Goal: Transaction & Acquisition: Purchase product/service

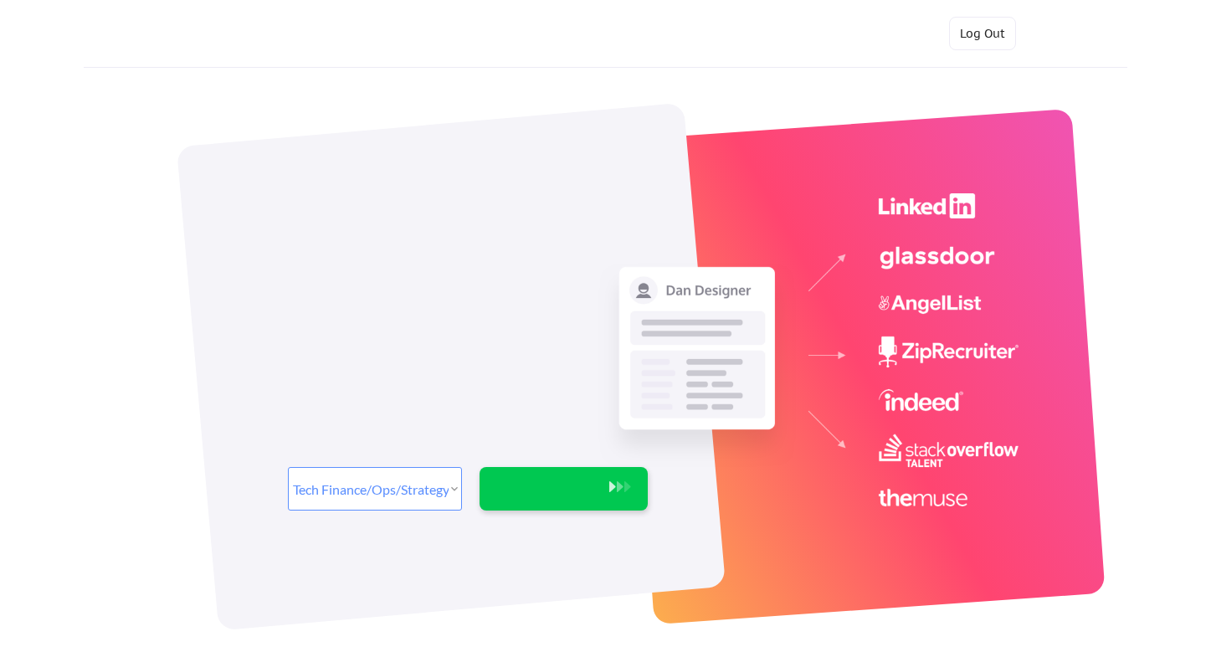
select select ""tech_finance_biz_ops_cos""
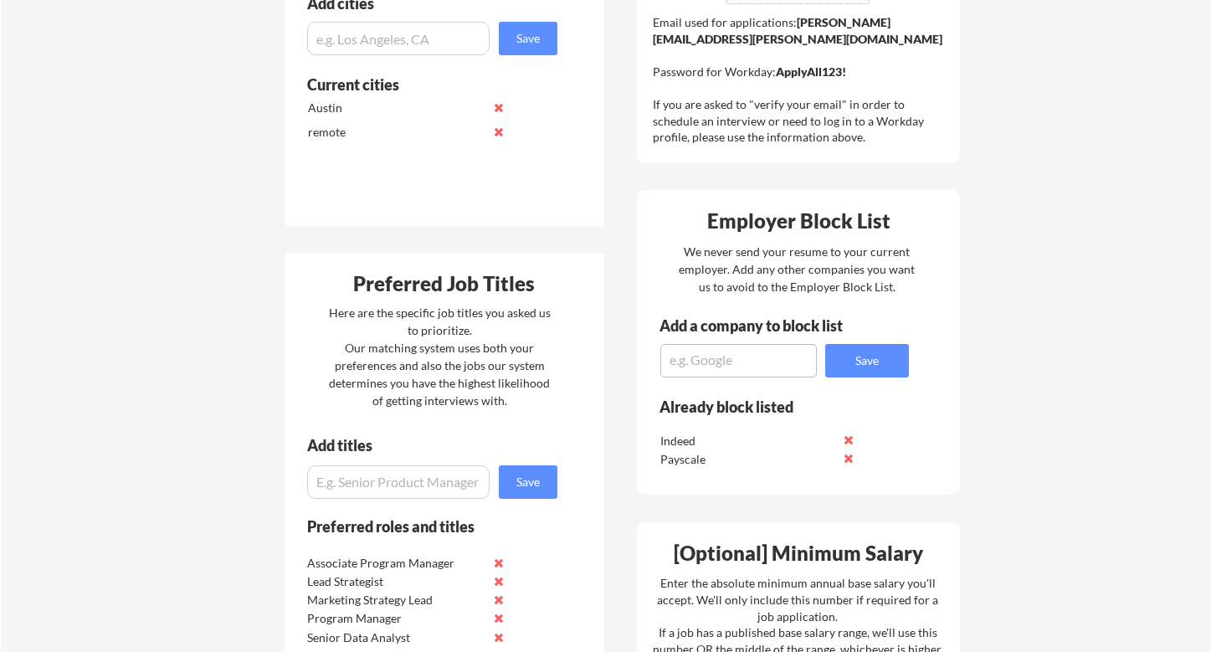
scroll to position [577, 0]
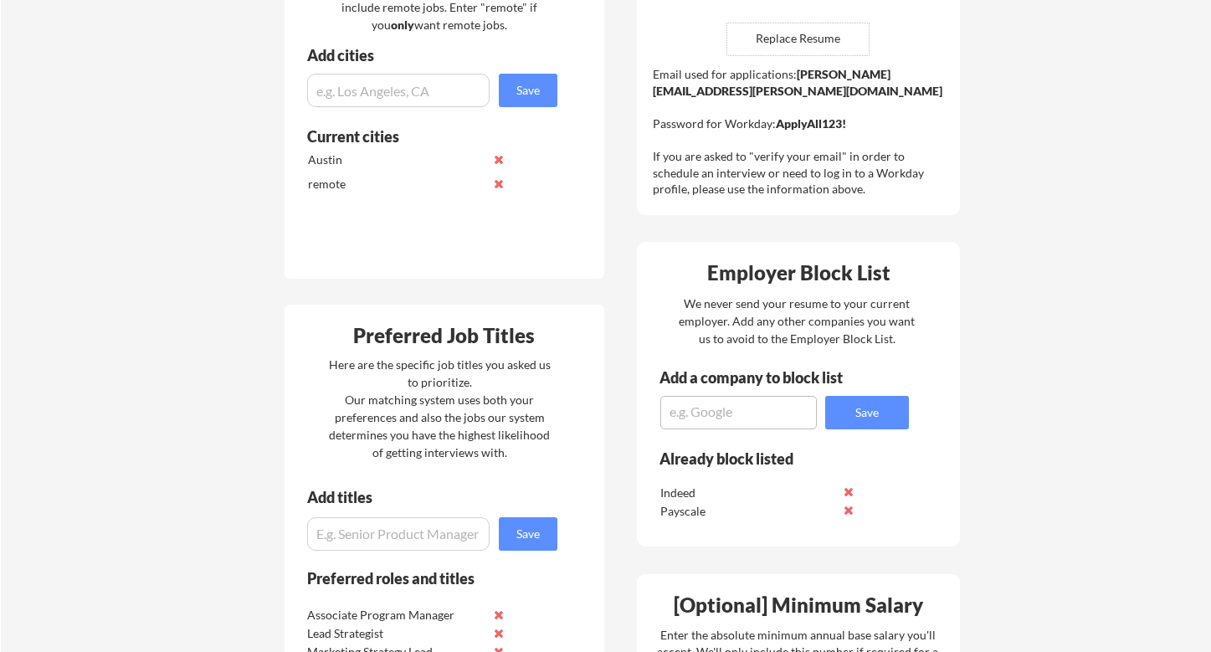
click at [375, 109] on div "Where should we look? List all cities where you would be able to work in-person…" at bounding box center [445, 95] width 320 height 366
click at [377, 94] on input "input" at bounding box center [398, 90] width 182 height 33
type input "h"
type input "T"
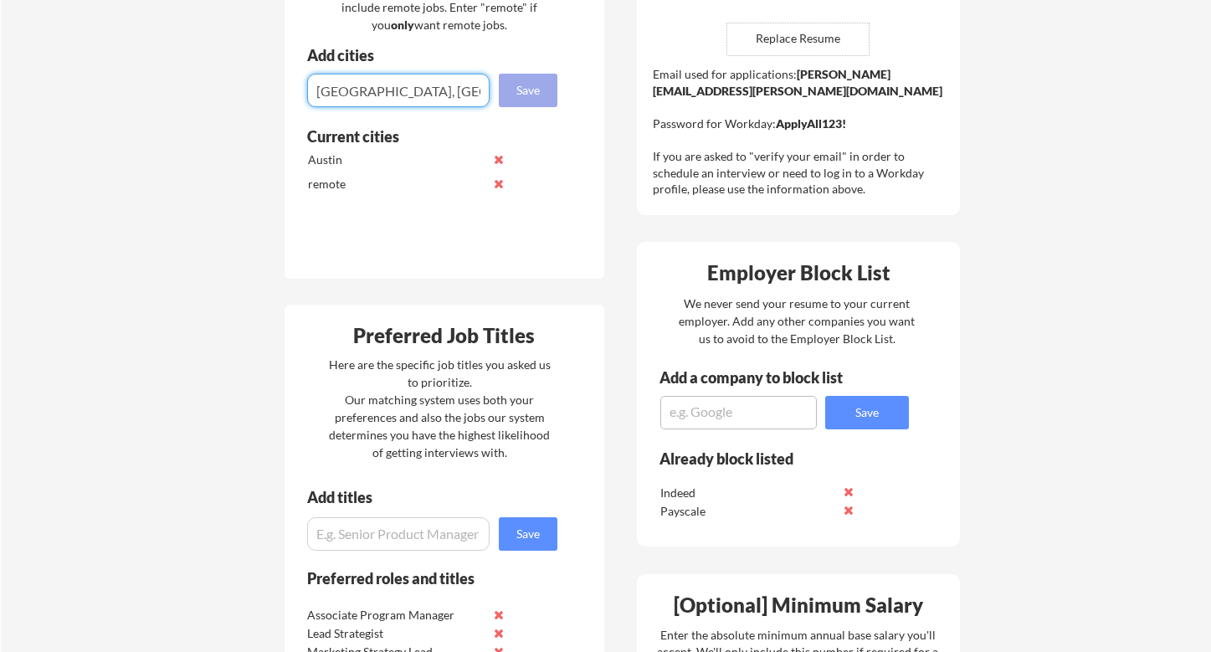
type input "Austin, TX"
click at [524, 90] on button "Save" at bounding box center [528, 90] width 59 height 33
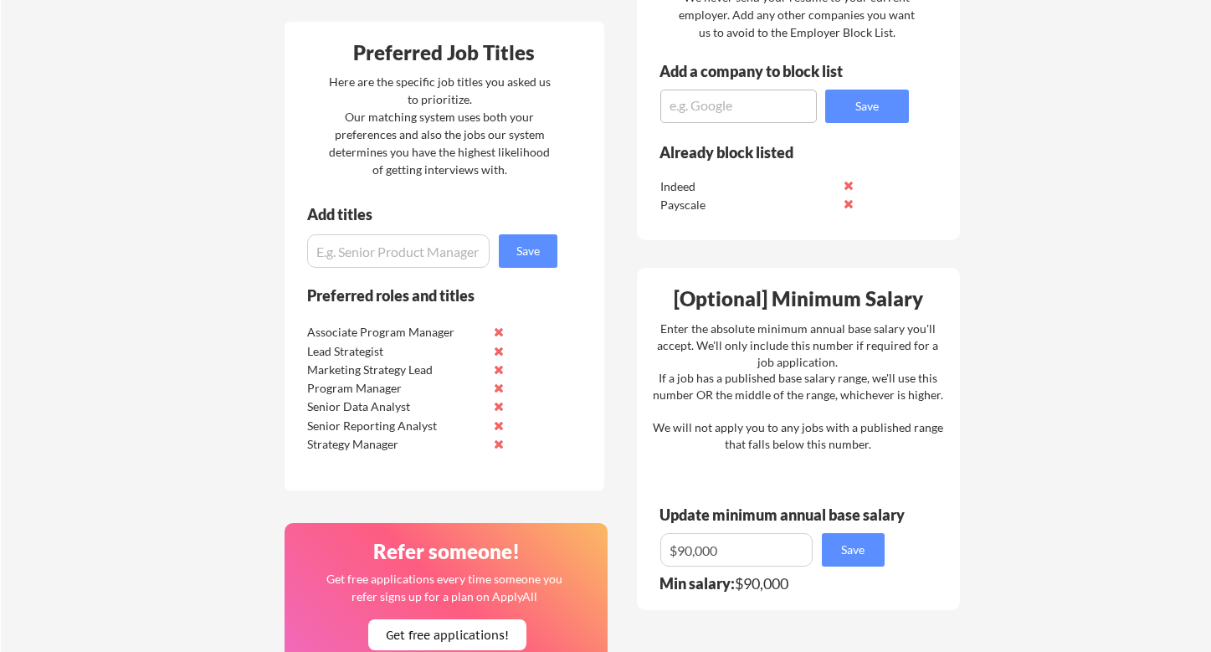
scroll to position [885, 0]
click at [497, 405] on button at bounding box center [499, 405] width 13 height 13
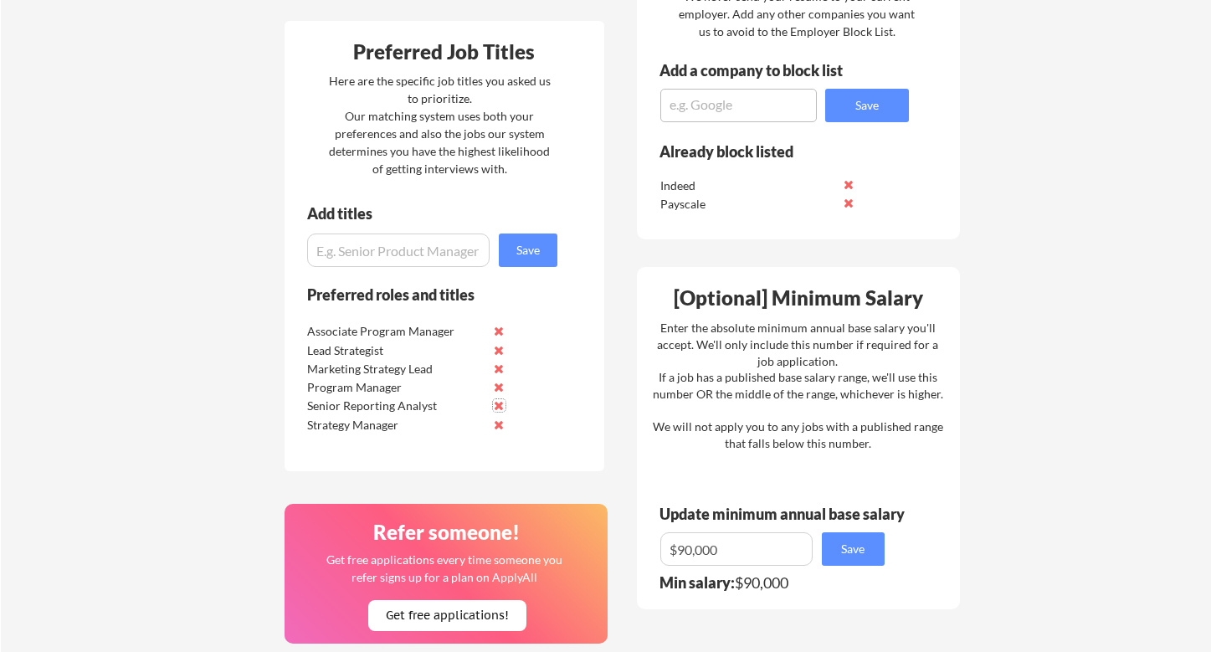
click at [409, 253] on input "input" at bounding box center [398, 249] width 182 height 33
paste input "Strategy & Operations Coordinator"
type input "Strategy & Operations Coordinator"
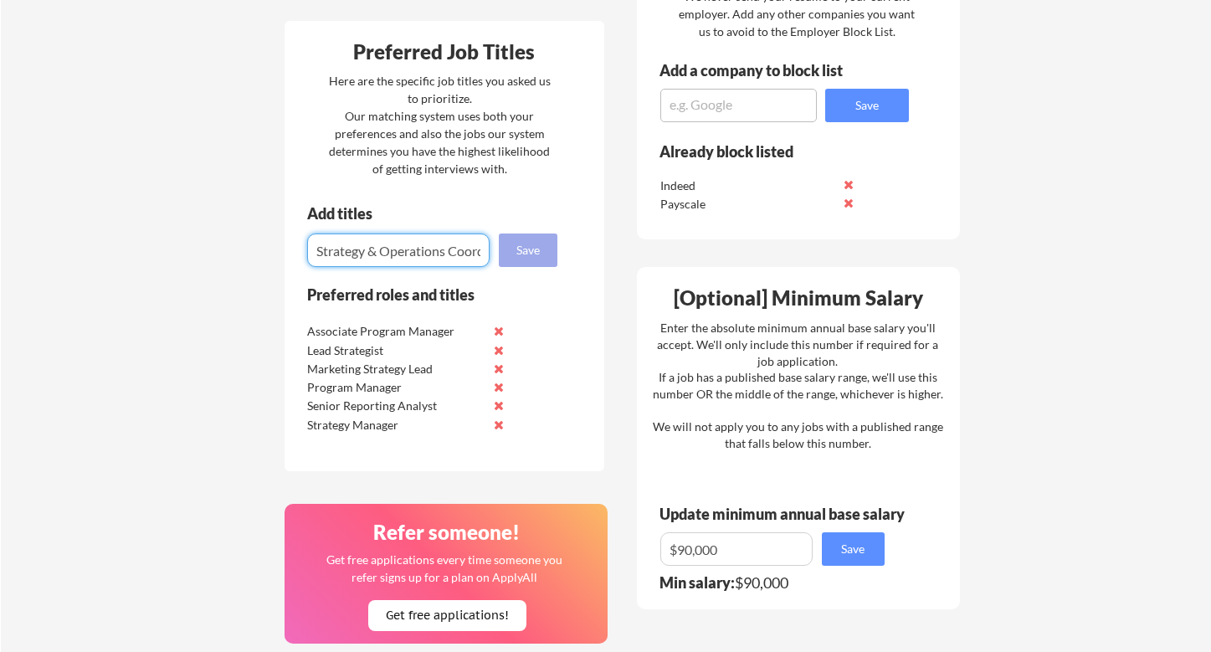
click at [516, 250] on button "Save" at bounding box center [528, 249] width 59 height 33
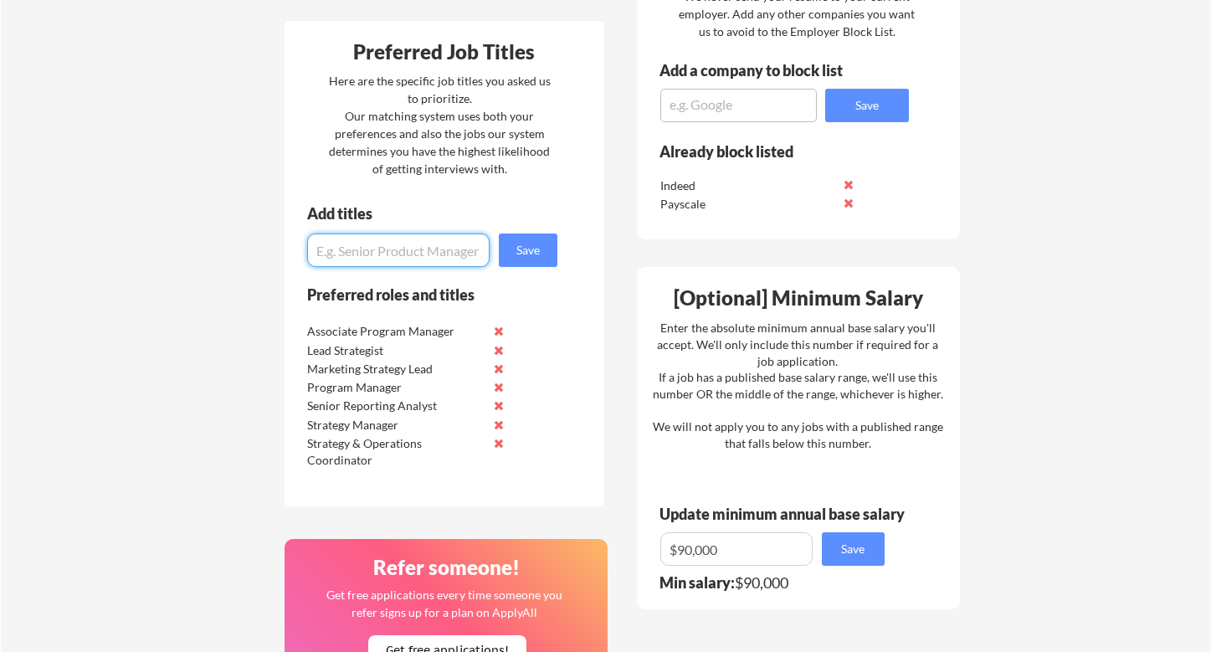
paste input "Marketing Project Coordinator"
type input "Marketing Project Coordinator"
click at [521, 256] on button "Save" at bounding box center [528, 249] width 59 height 33
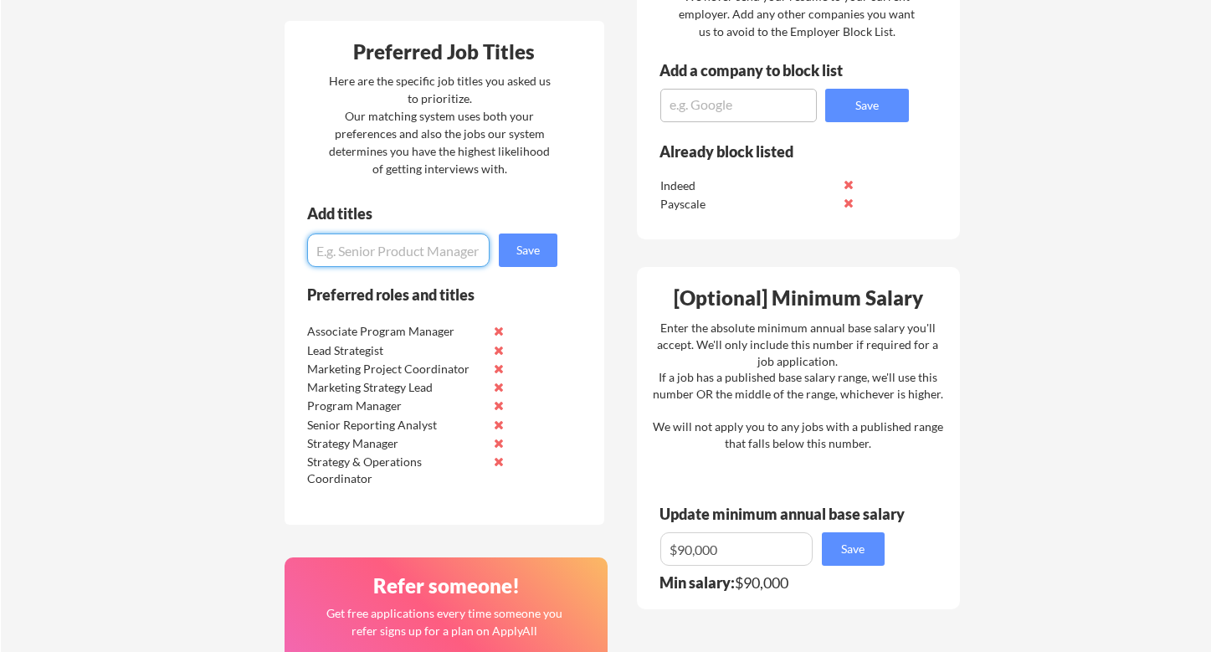
paste input "Client Success Manager"
type input "Client Success Manager"
click at [509, 260] on button "Save" at bounding box center [528, 249] width 59 height 33
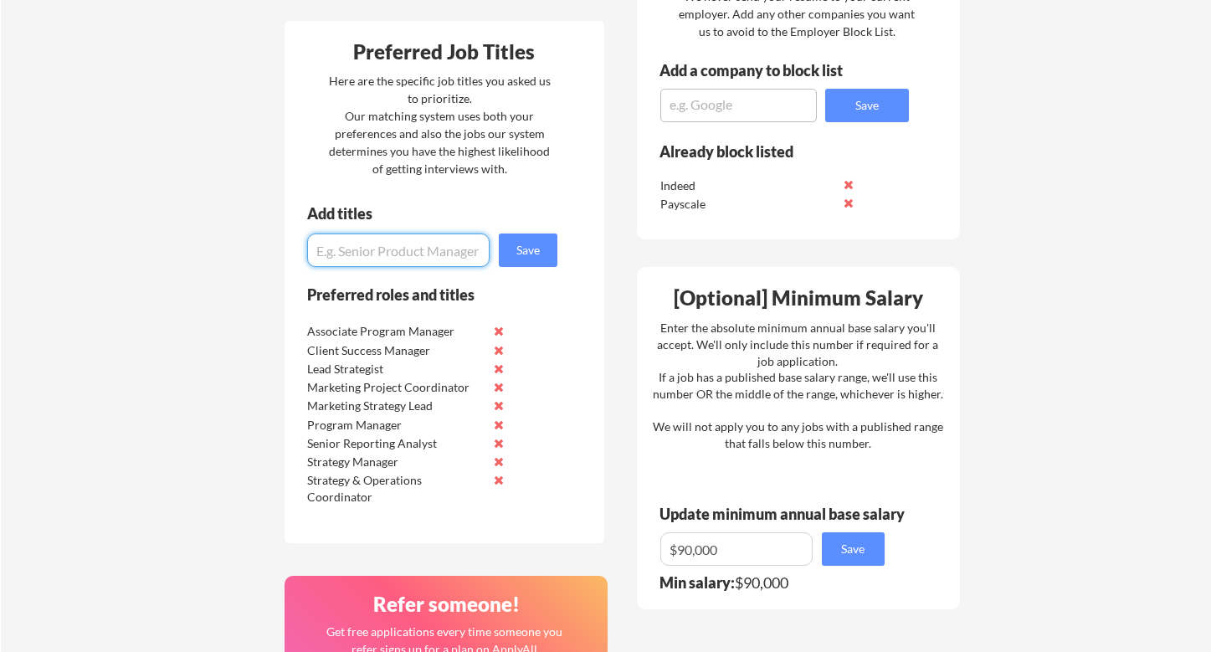
paste input "Education Program Coordinator"
type input "Education Program Coordinator"
click at [521, 257] on button "Save" at bounding box center [528, 249] width 59 height 33
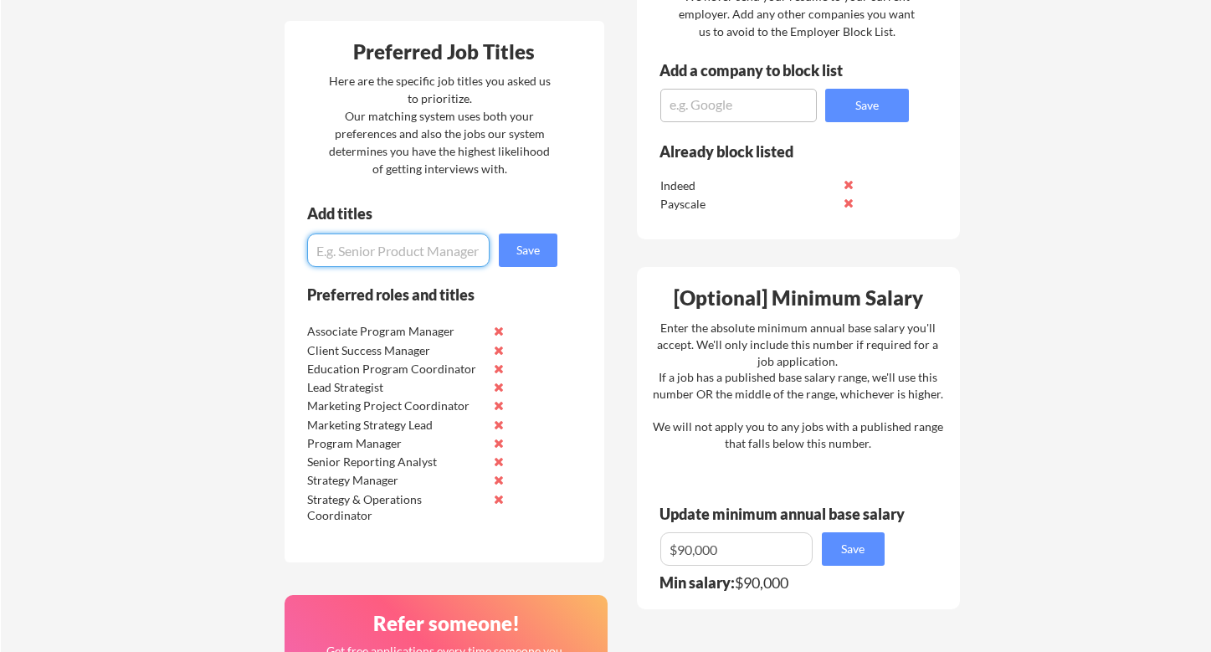
paste input "Marketing Project Coordinator"
type input "Marketing Project Coordinator"
click at [532, 254] on button "Save" at bounding box center [528, 249] width 59 height 33
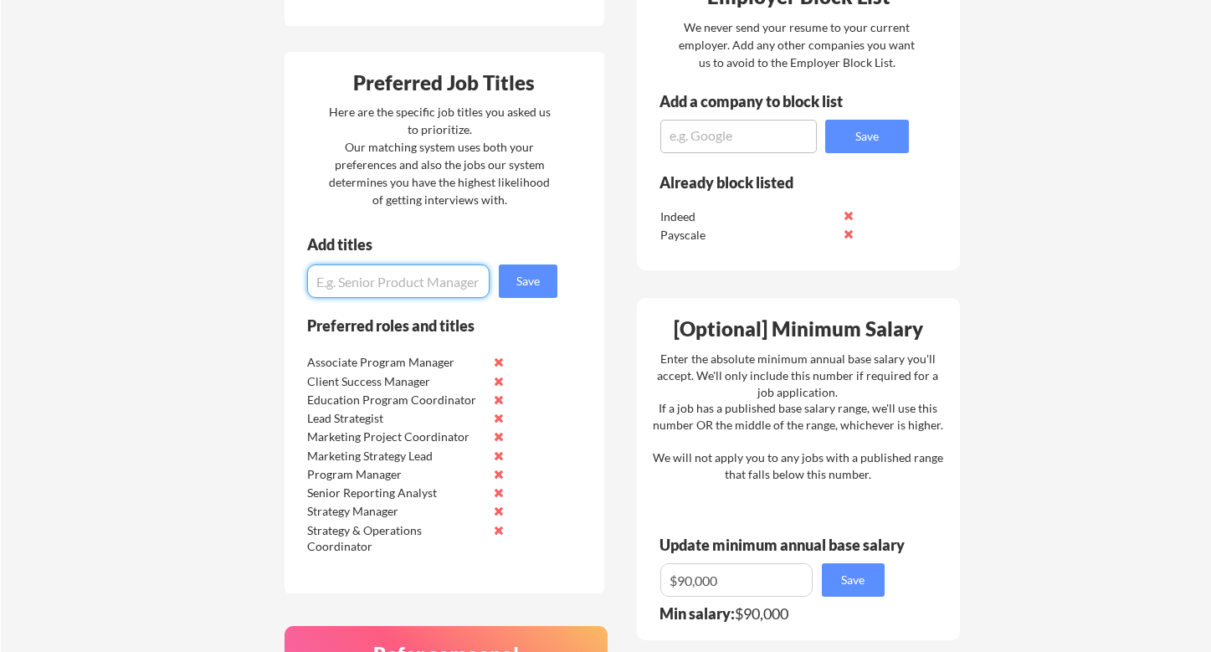
scroll to position [877, 0]
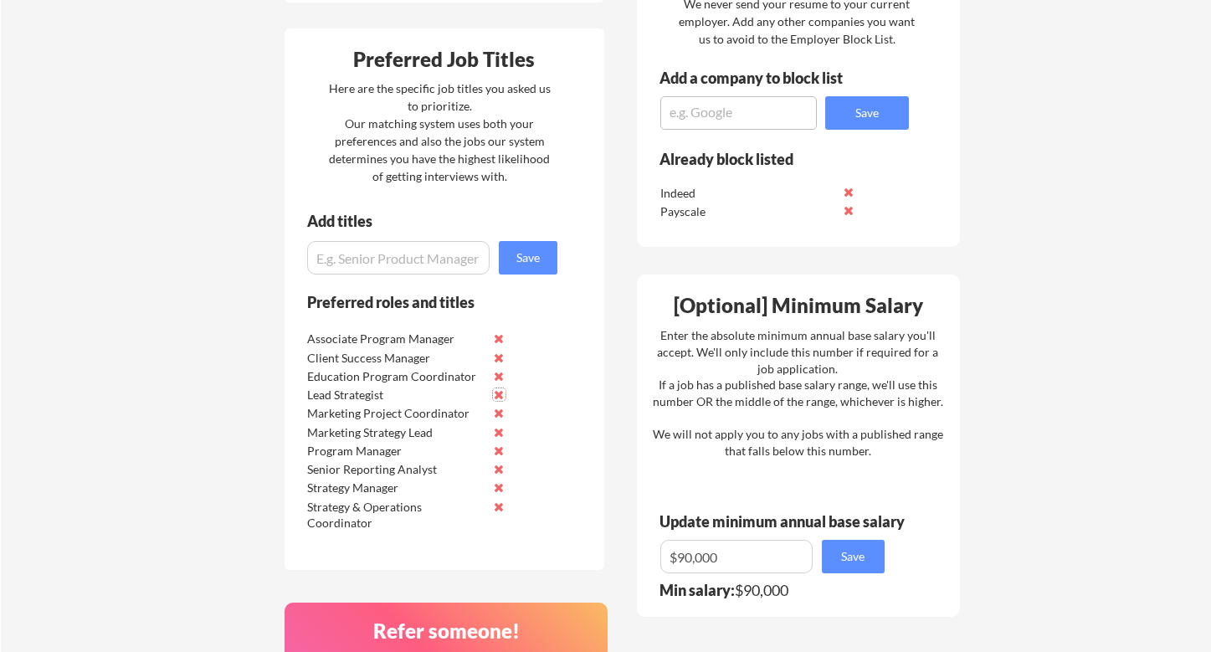
click at [495, 393] on button at bounding box center [499, 394] width 13 height 13
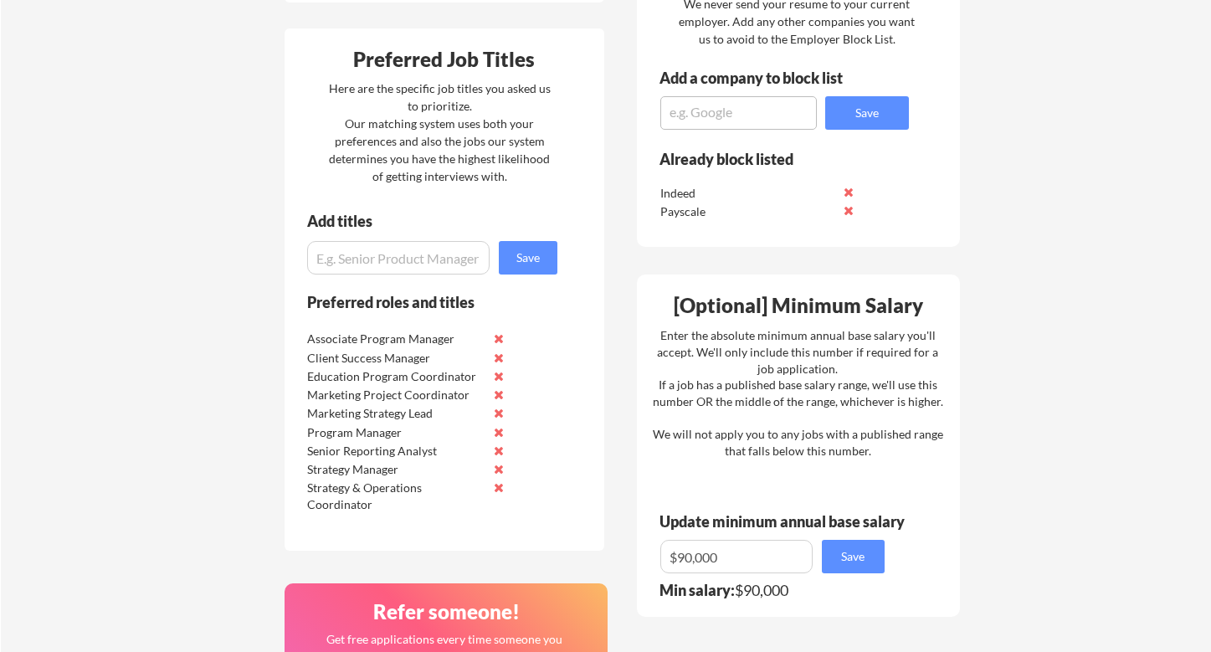
click at [414, 266] on input "input" at bounding box center [398, 257] width 182 height 33
type input "Operations Manager"
click at [510, 267] on button "Save" at bounding box center [528, 257] width 59 height 33
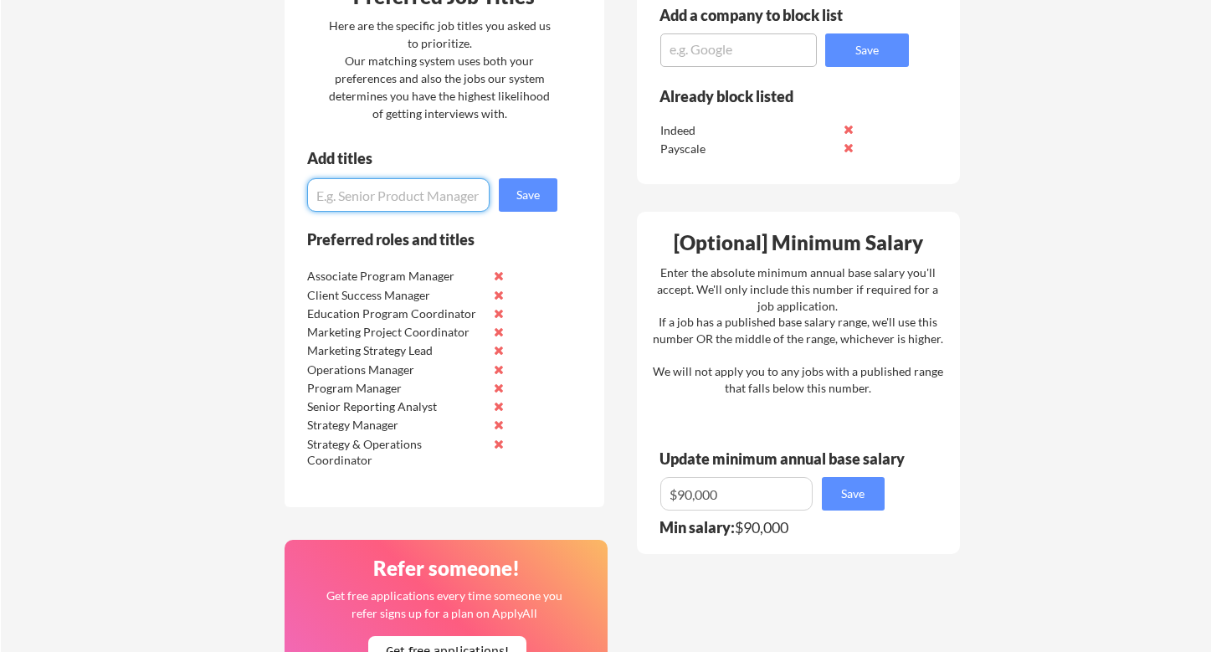
scroll to position [945, 0]
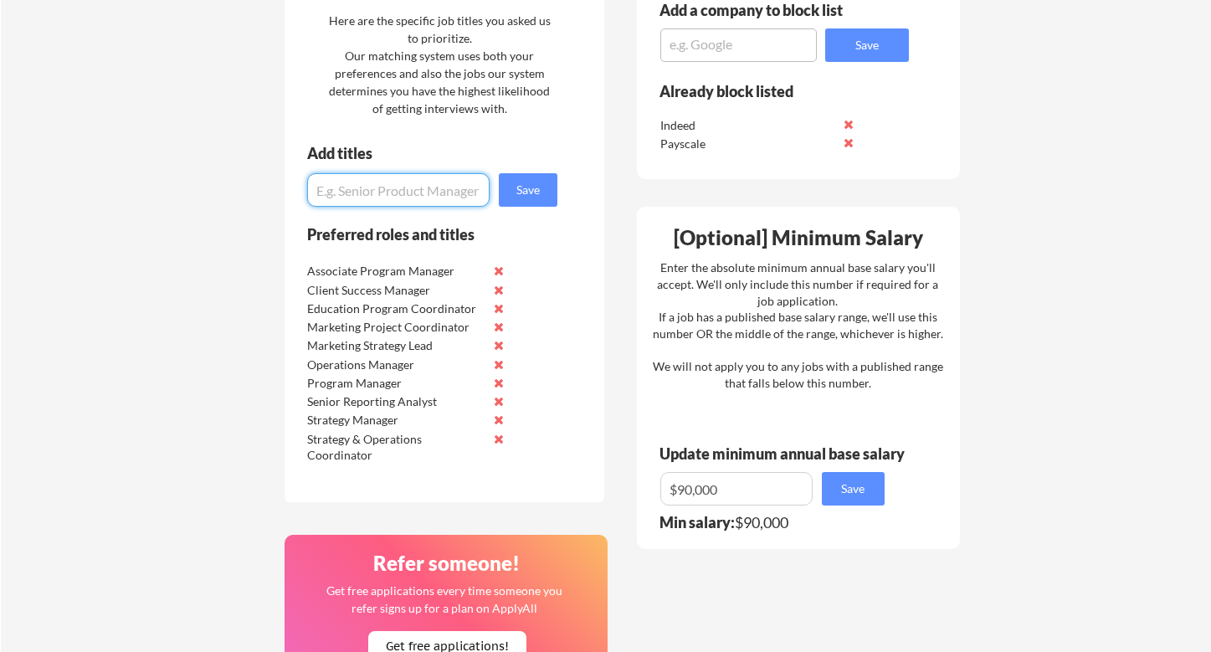
click at [689, 486] on input "input" at bounding box center [736, 488] width 152 height 33
type input "$."
type input "$88,000"
click at [854, 476] on button "Save" at bounding box center [853, 488] width 63 height 33
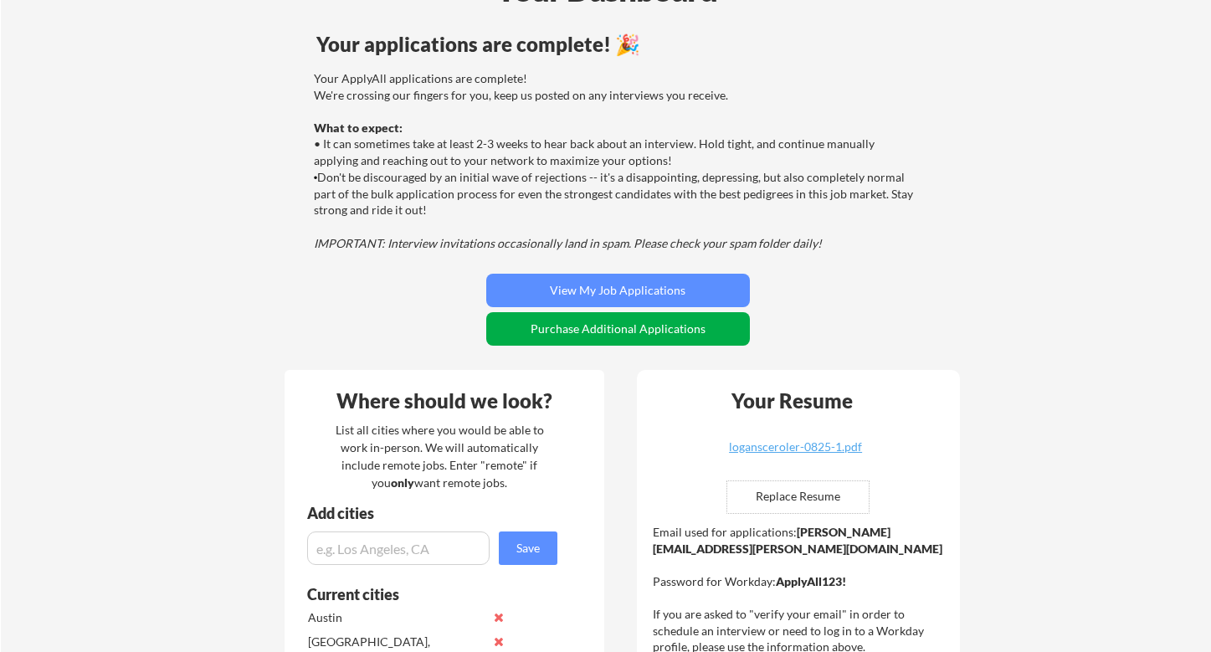
scroll to position [0, 0]
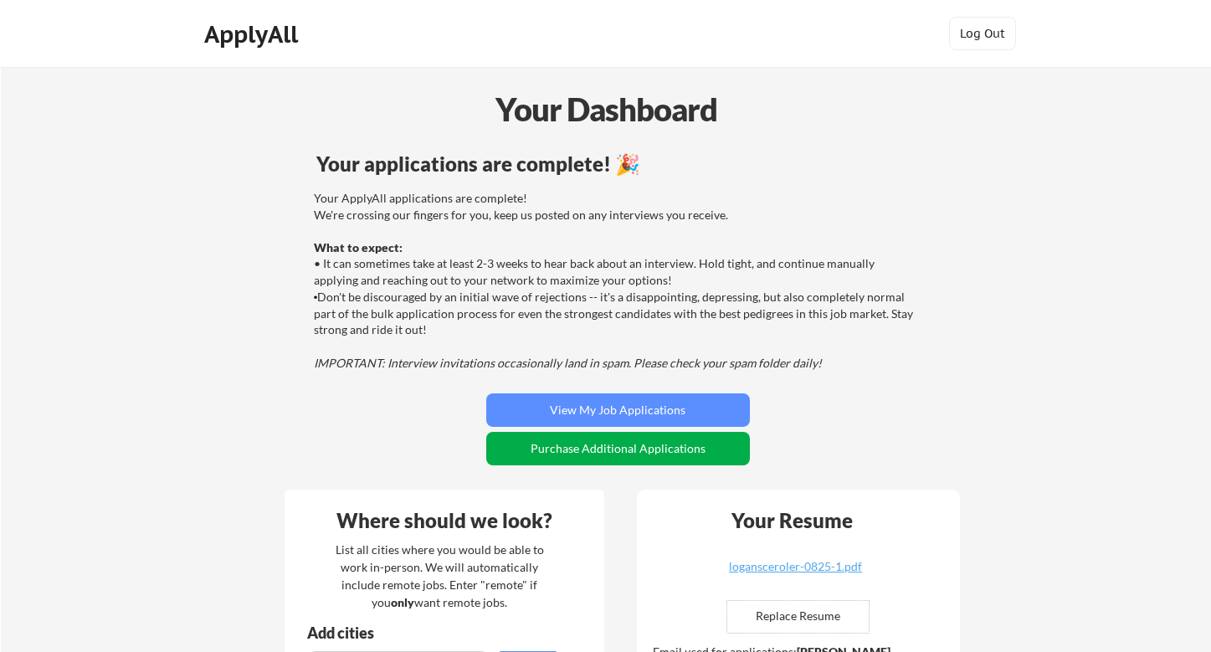
click at [594, 464] on button "Purchase Additional Applications" at bounding box center [618, 448] width 264 height 33
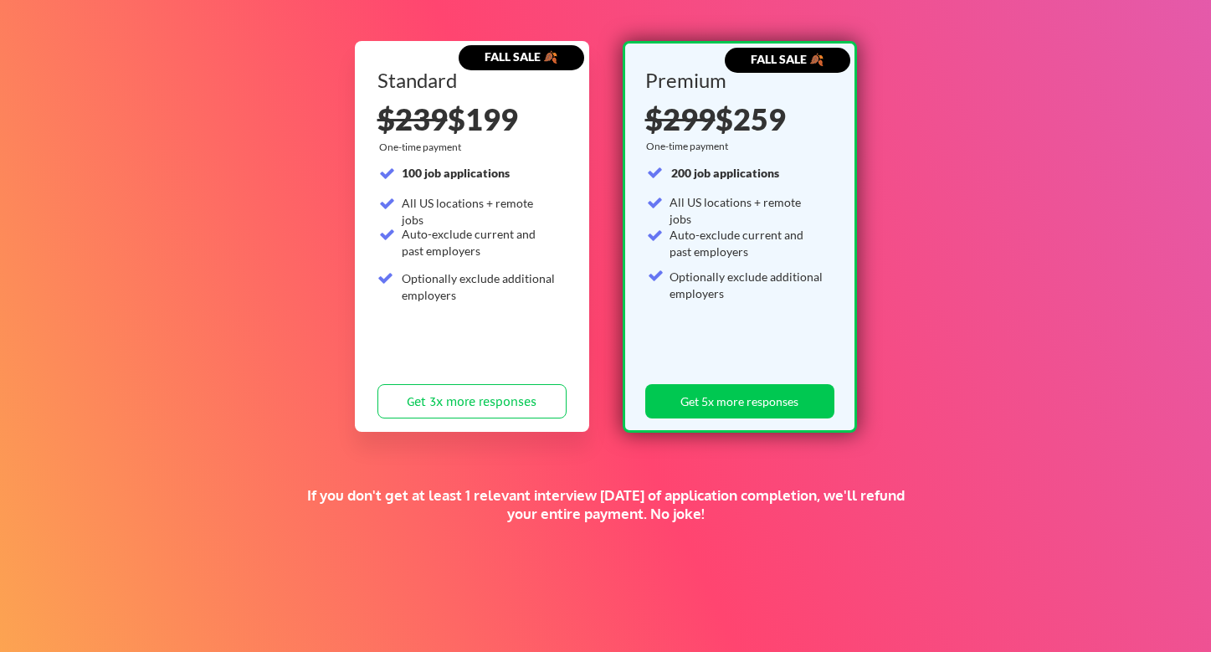
scroll to position [158, 0]
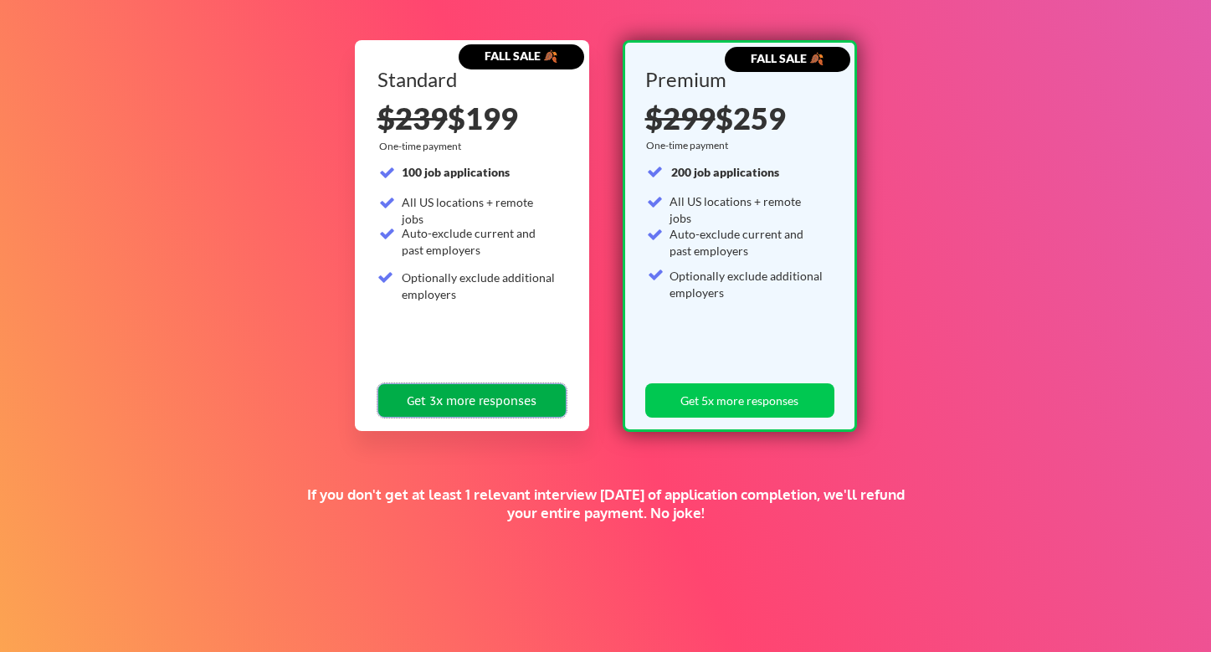
click at [451, 392] on button "Get 3x more responses" at bounding box center [471, 400] width 189 height 34
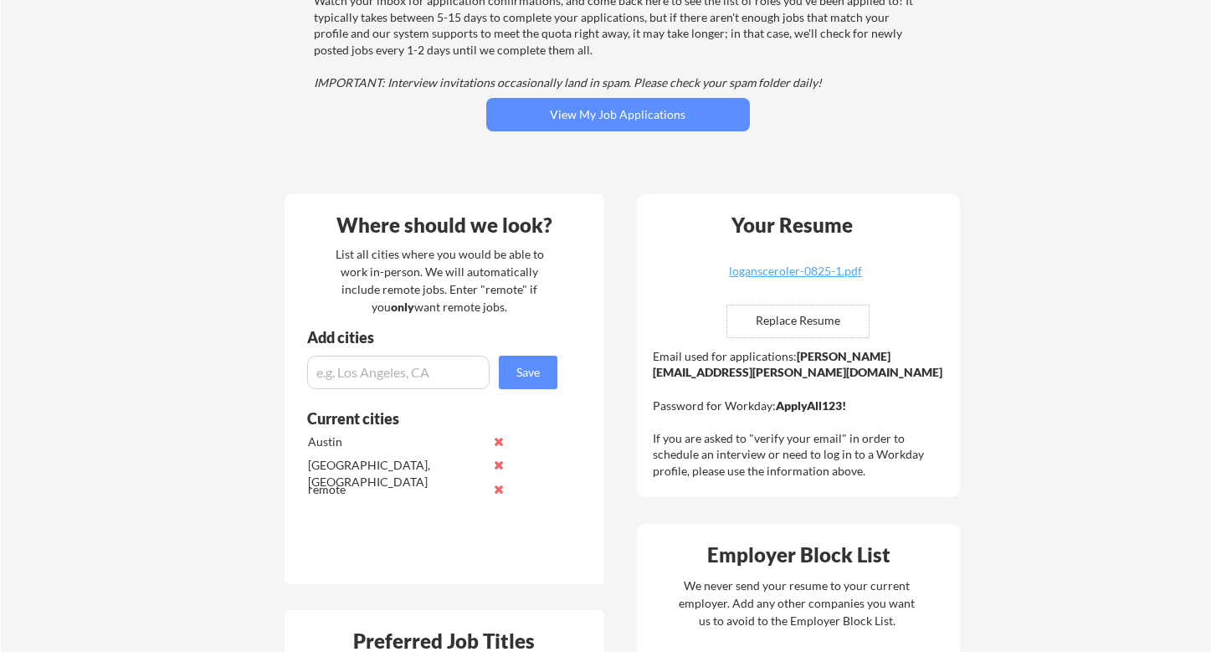
scroll to position [246, 0]
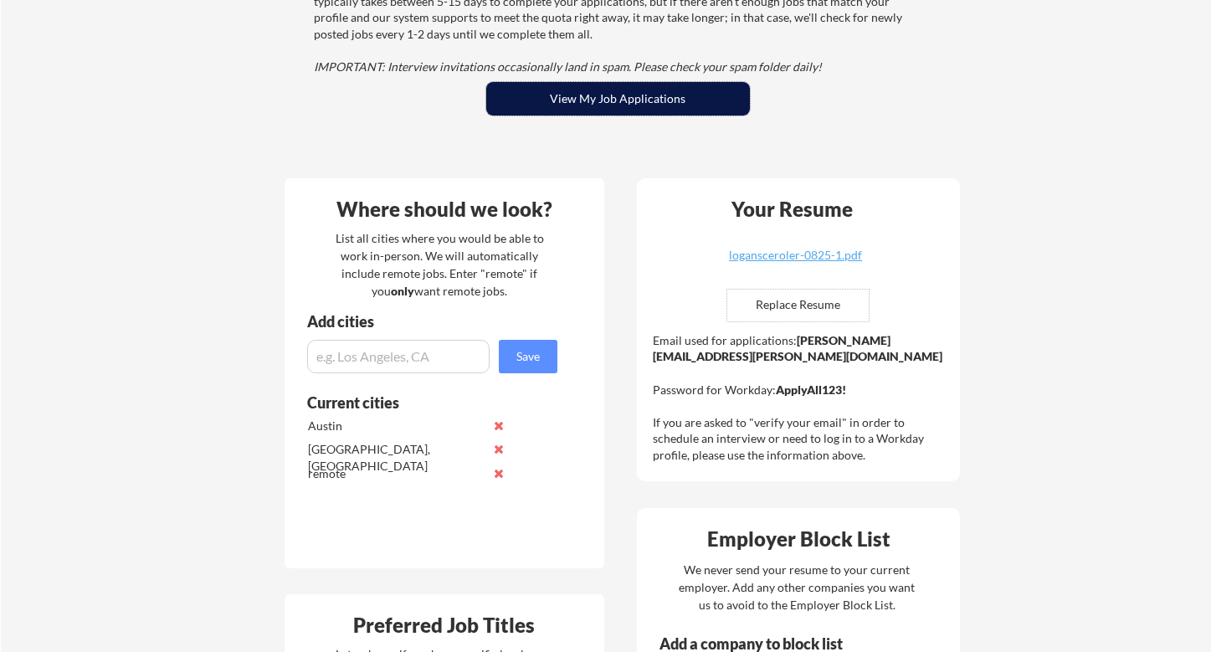
click at [563, 113] on button "View My Job Applications" at bounding box center [618, 98] width 264 height 33
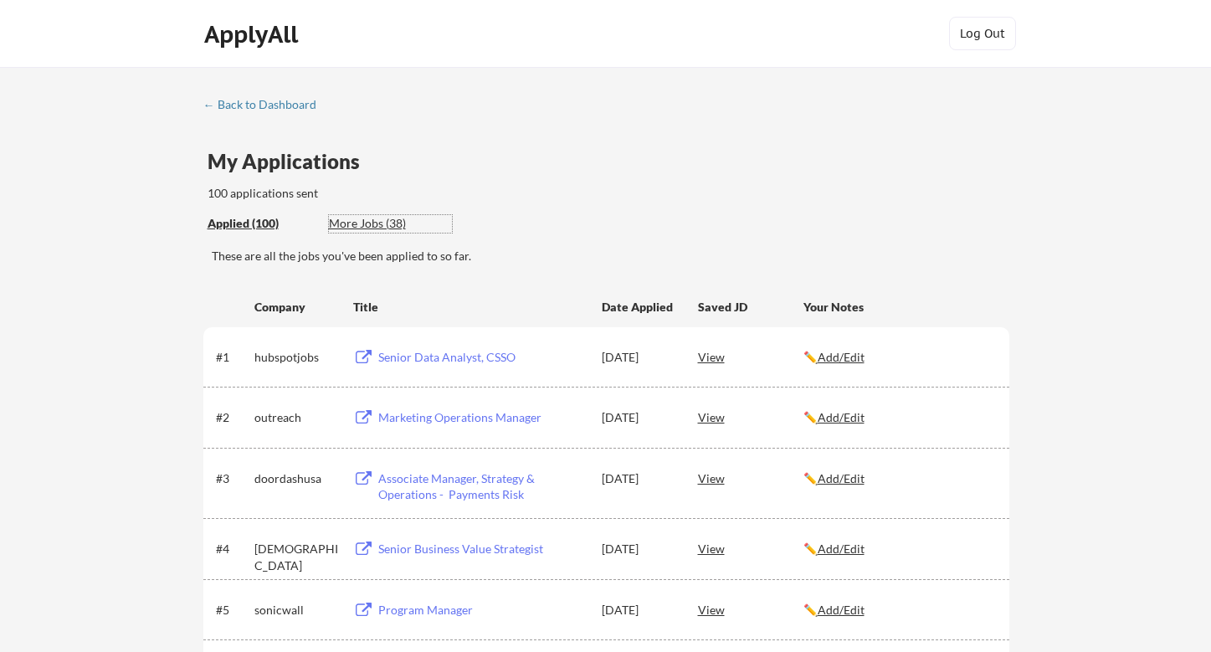
click at [367, 225] on div "More Jobs (38)" at bounding box center [390, 223] width 123 height 17
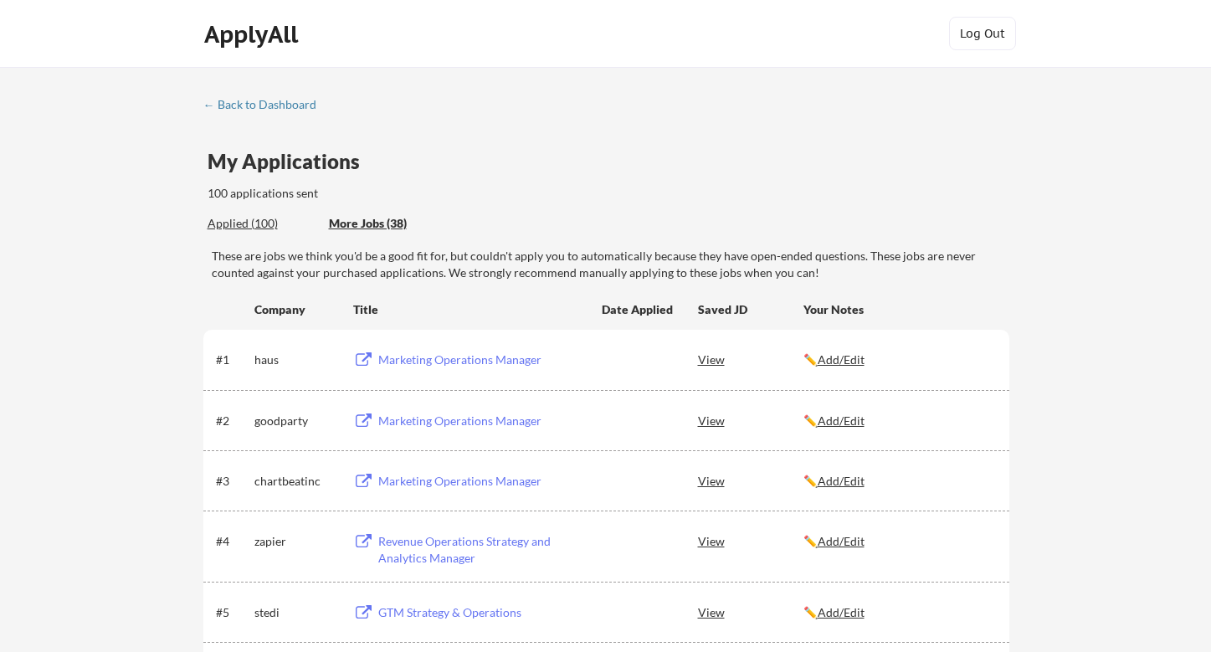
click at [245, 223] on div "Applied (100)" at bounding box center [262, 223] width 109 height 17
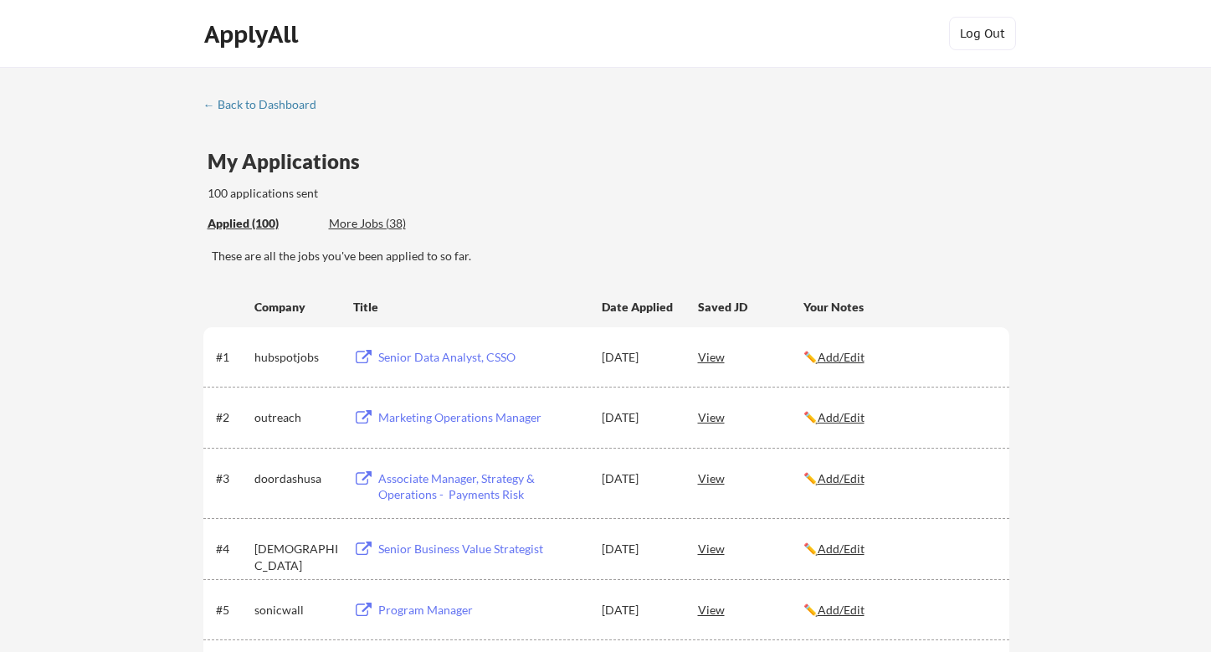
click at [243, 110] on div "← Back to Dashboard" at bounding box center [266, 105] width 126 height 12
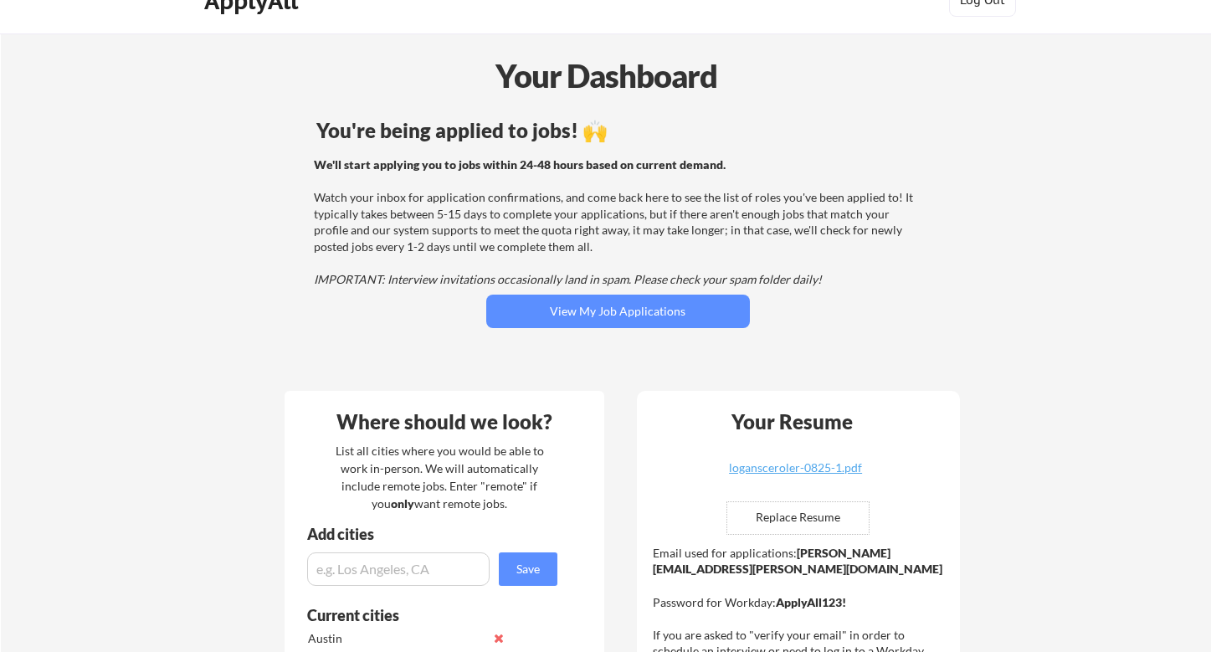
scroll to position [32, 0]
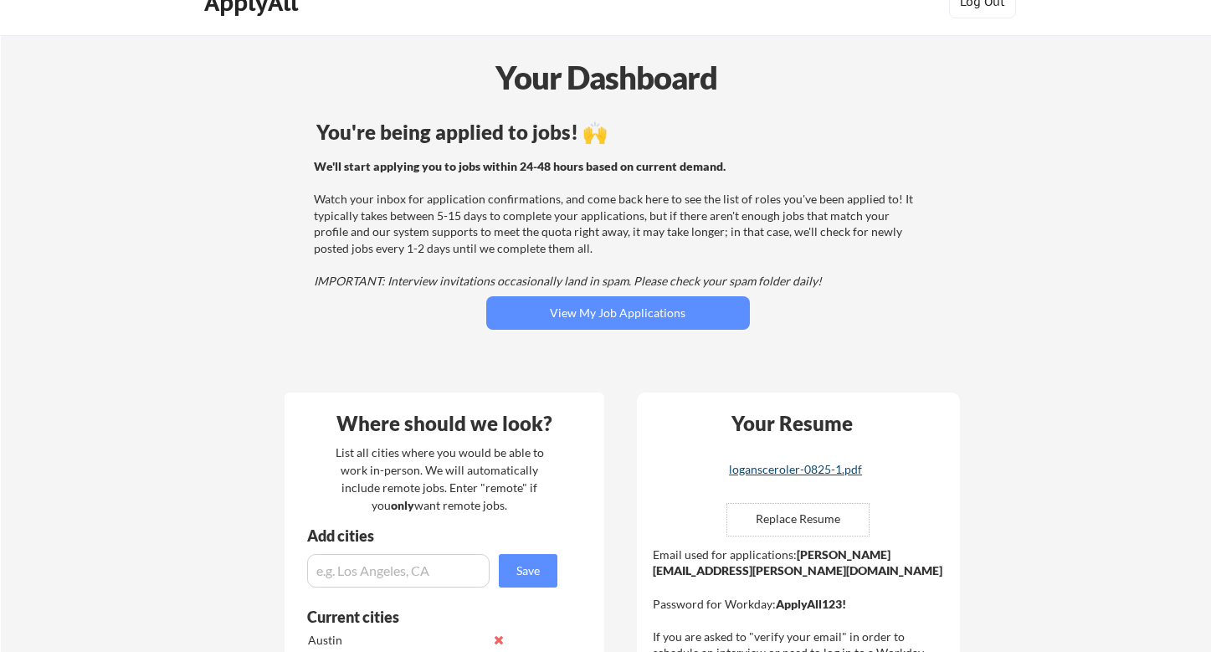
click at [771, 476] on link "logansceroler-0825-1.pdf" at bounding box center [795, 477] width 199 height 26
